Goal: Task Accomplishment & Management: Complete application form

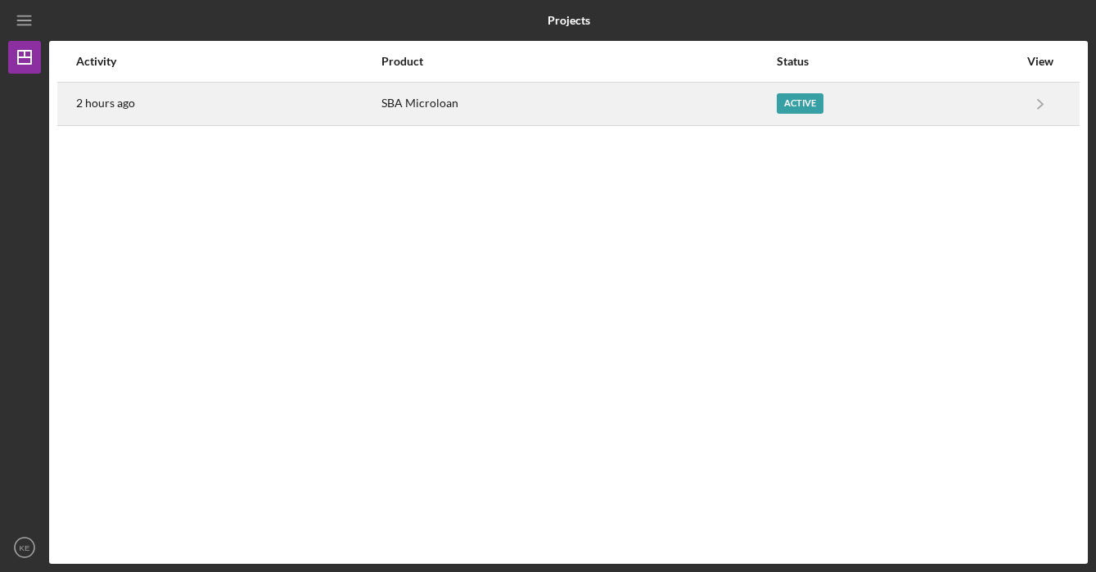
click at [782, 101] on div "Active" at bounding box center [800, 103] width 47 height 20
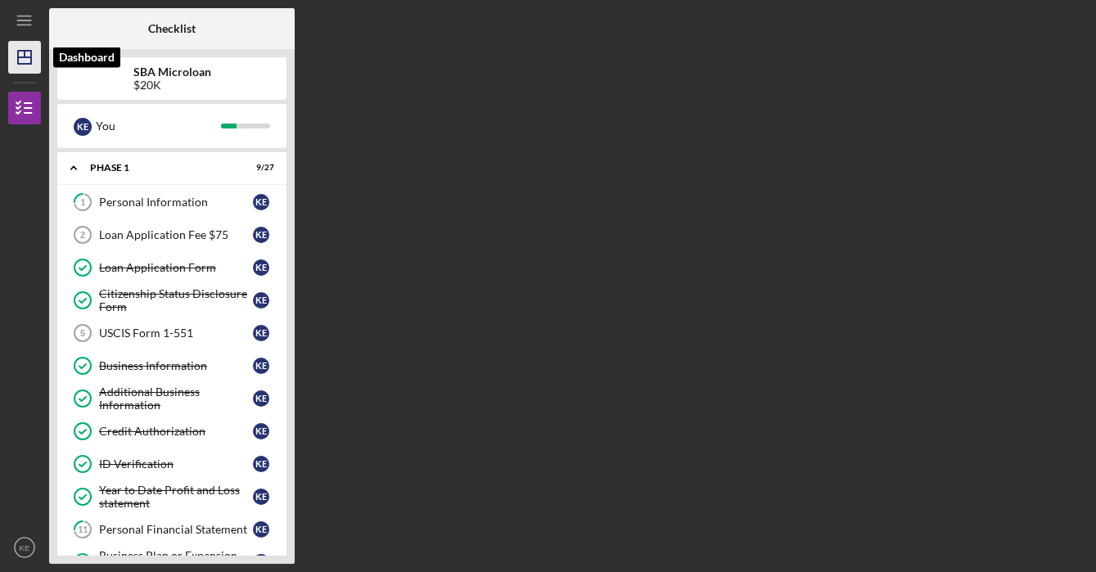
click at [20, 52] on icon "Icon/Dashboard" at bounding box center [24, 57] width 41 height 41
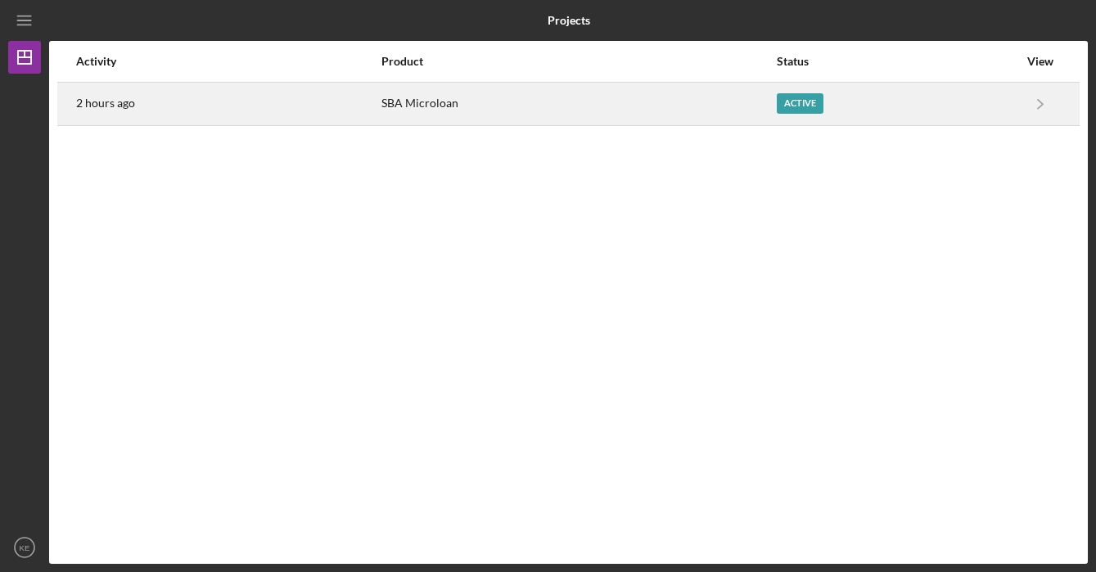
click at [313, 120] on div "2 hours ago" at bounding box center [228, 104] width 304 height 41
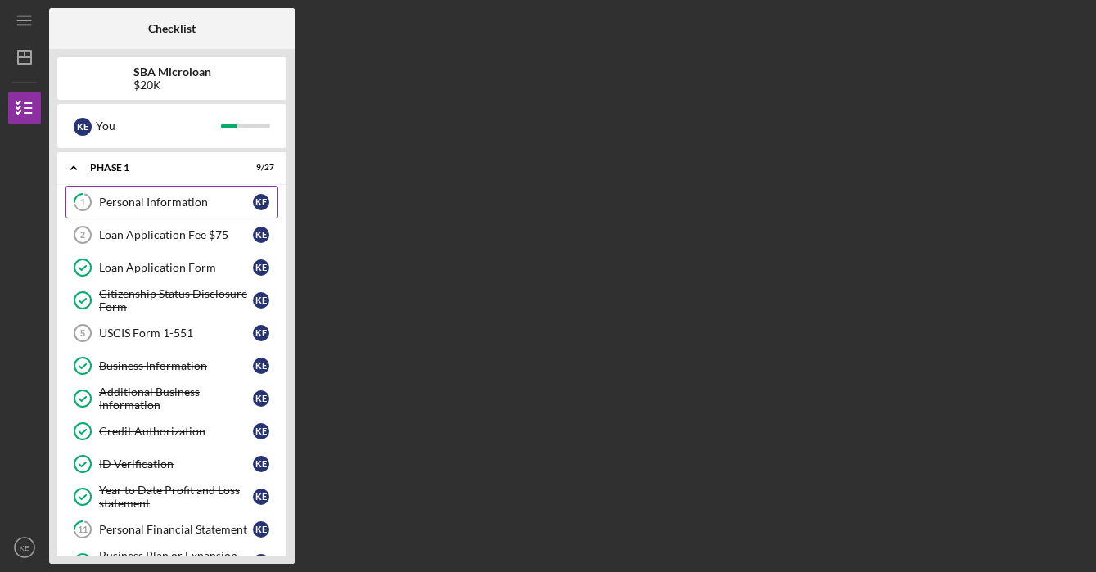
click at [190, 206] on div "Personal Information" at bounding box center [176, 202] width 154 height 13
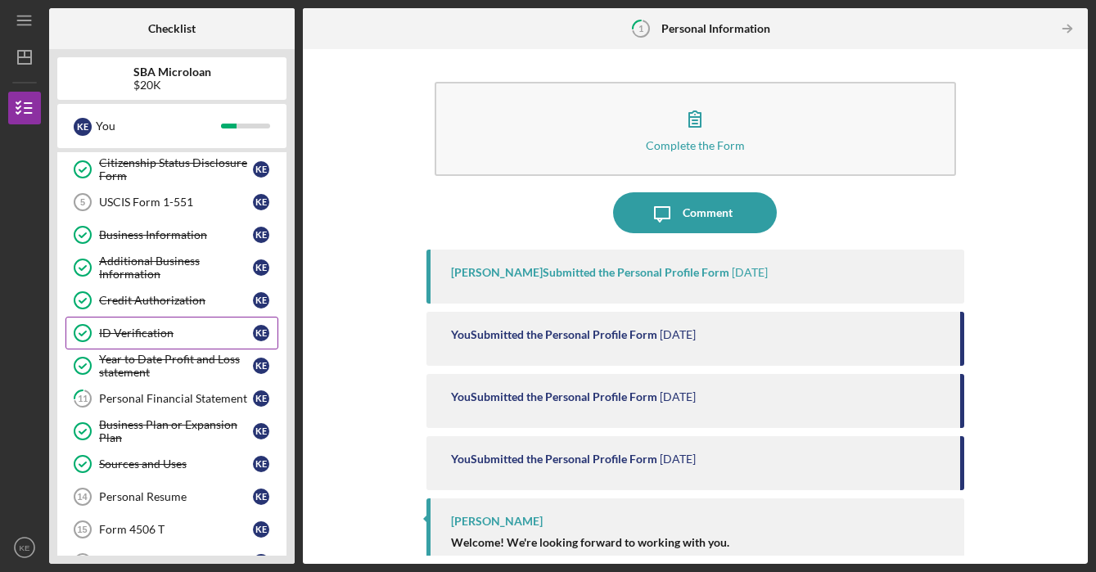
scroll to position [143, 0]
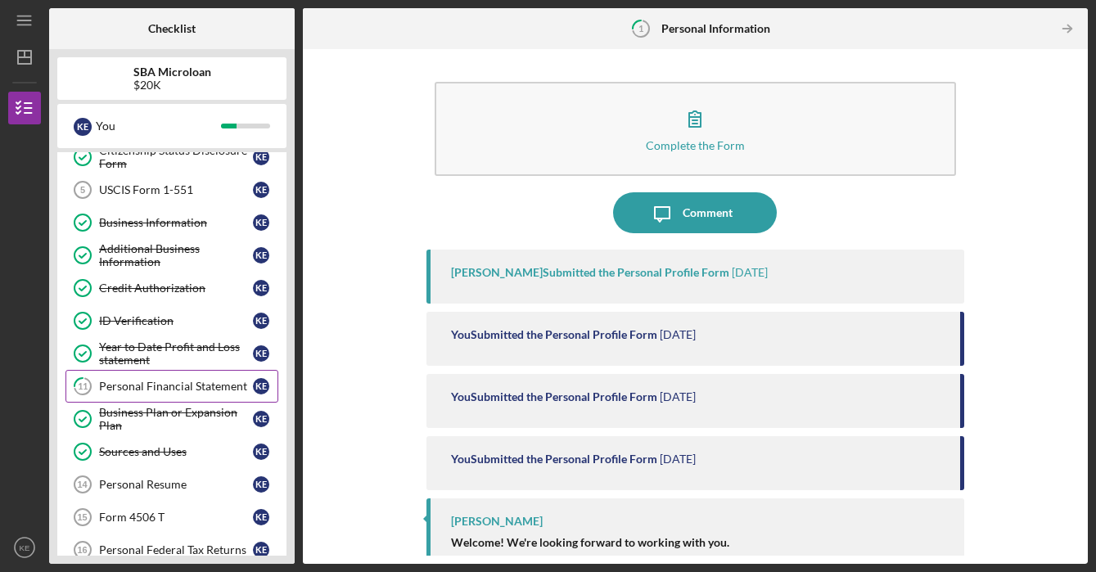
click at [210, 382] on div "Personal Financial Statement" at bounding box center [176, 386] width 154 height 13
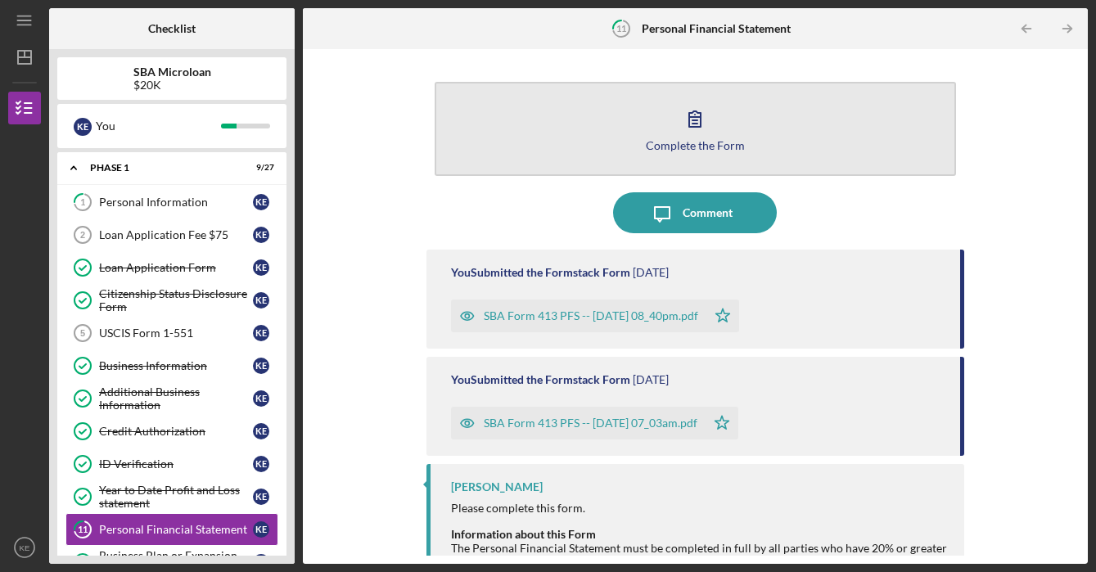
click at [710, 134] on icon "button" at bounding box center [695, 118] width 41 height 41
click at [696, 134] on icon "button" at bounding box center [695, 118] width 41 height 41
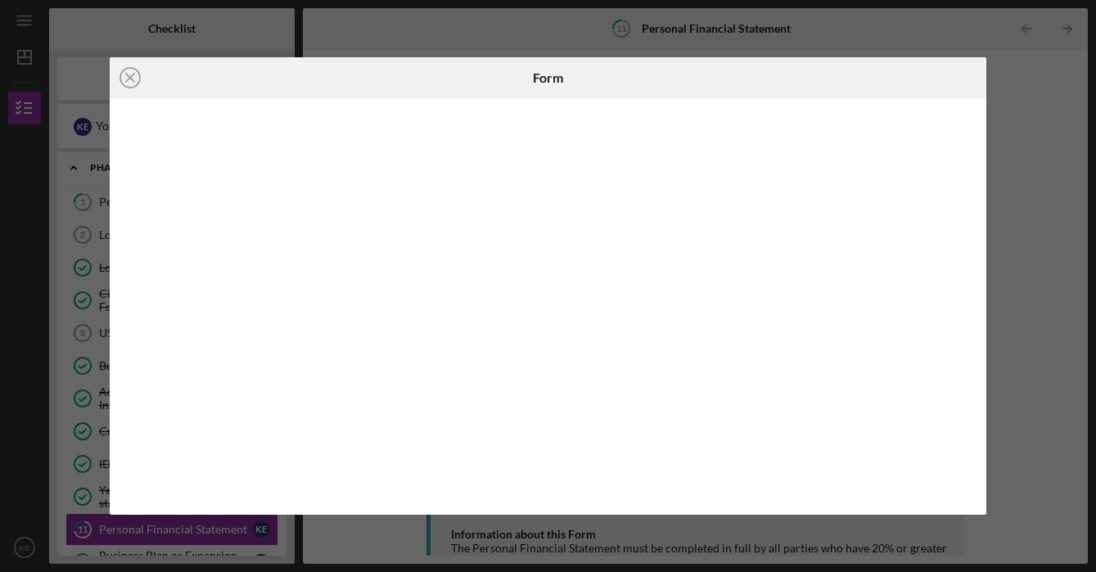
click at [120, 275] on div at bounding box center [548, 306] width 877 height 417
